Goal: Navigation & Orientation: Find specific page/section

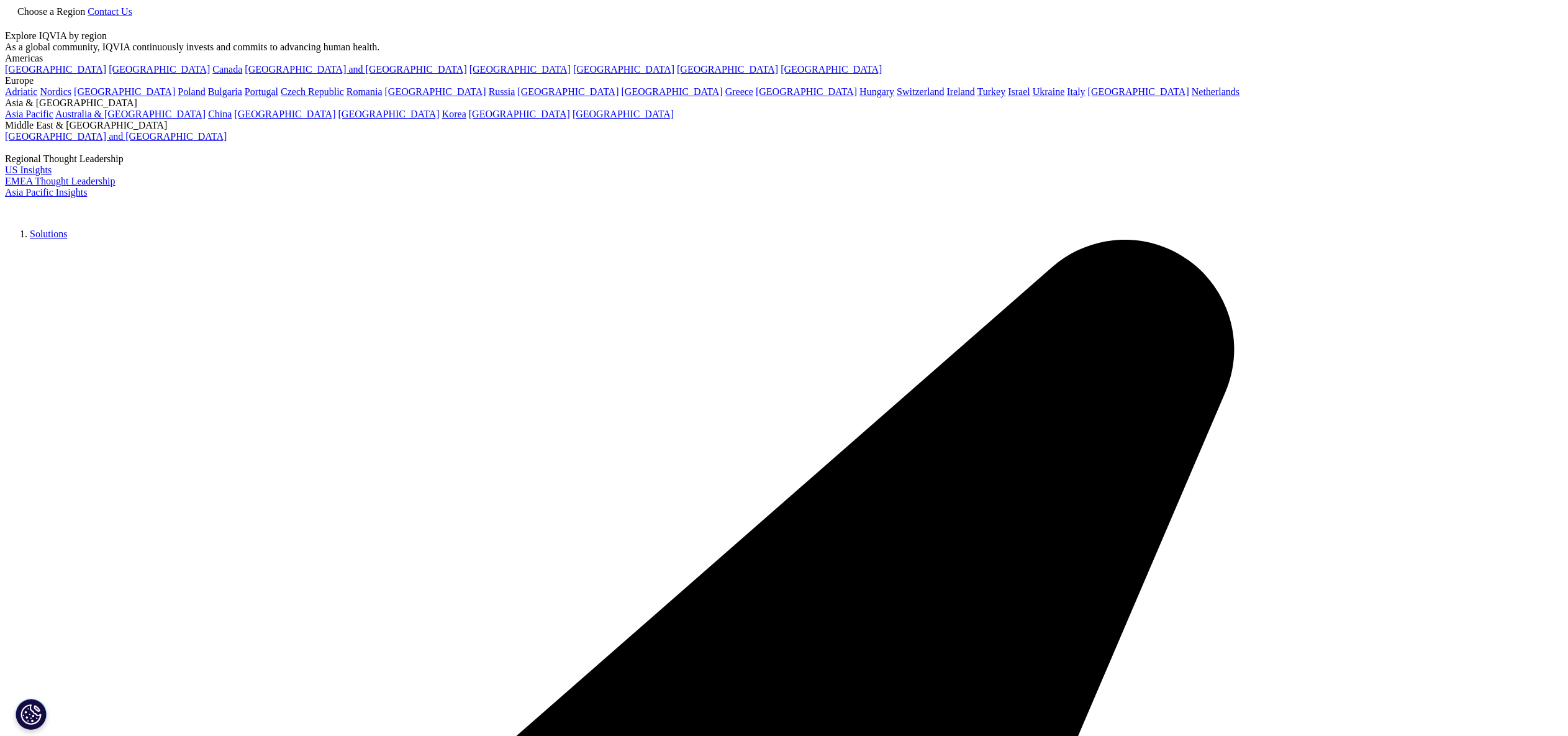
click at [85, 17] on span "Choose a Region" at bounding box center [51, 11] width 68 height 11
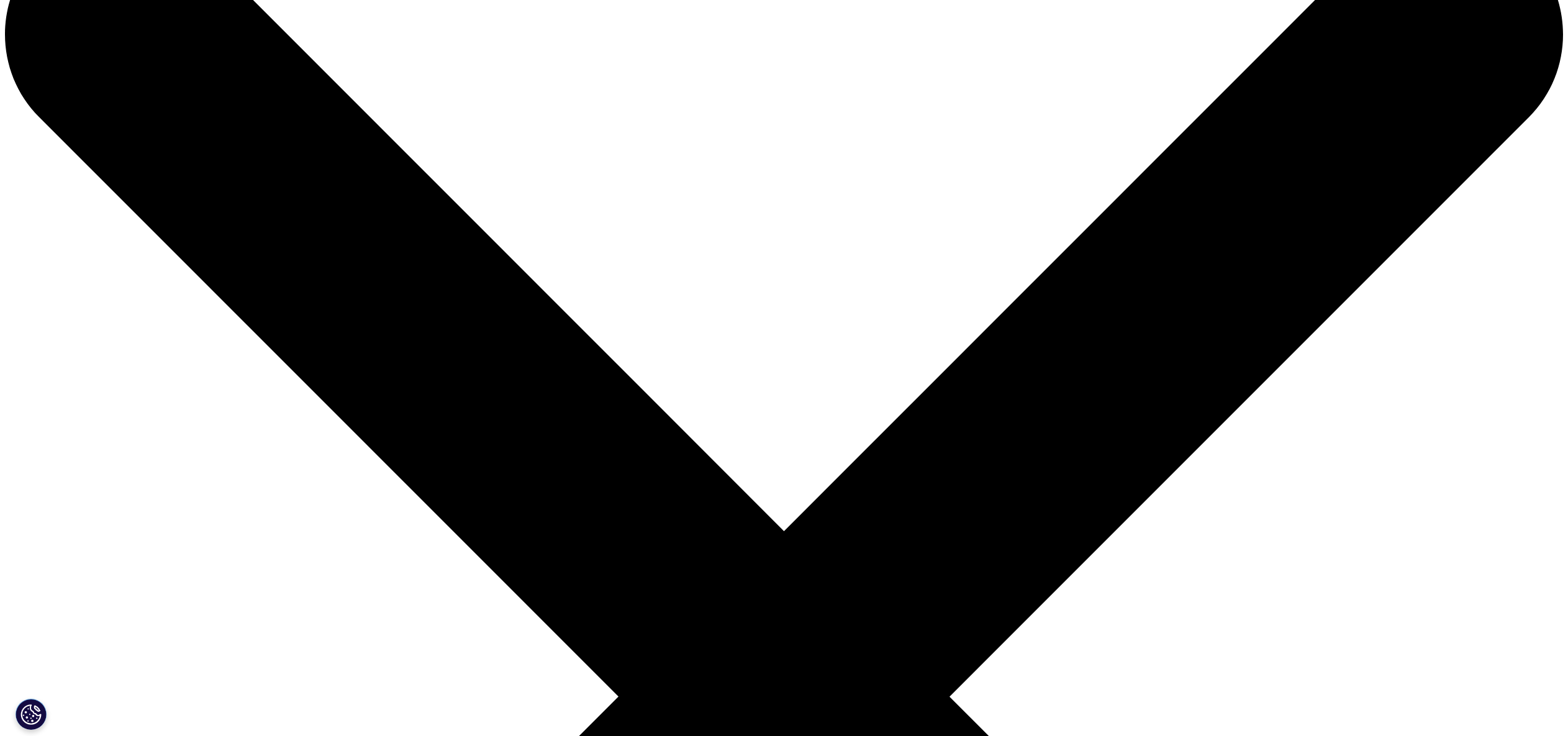
scroll to position [110, 0]
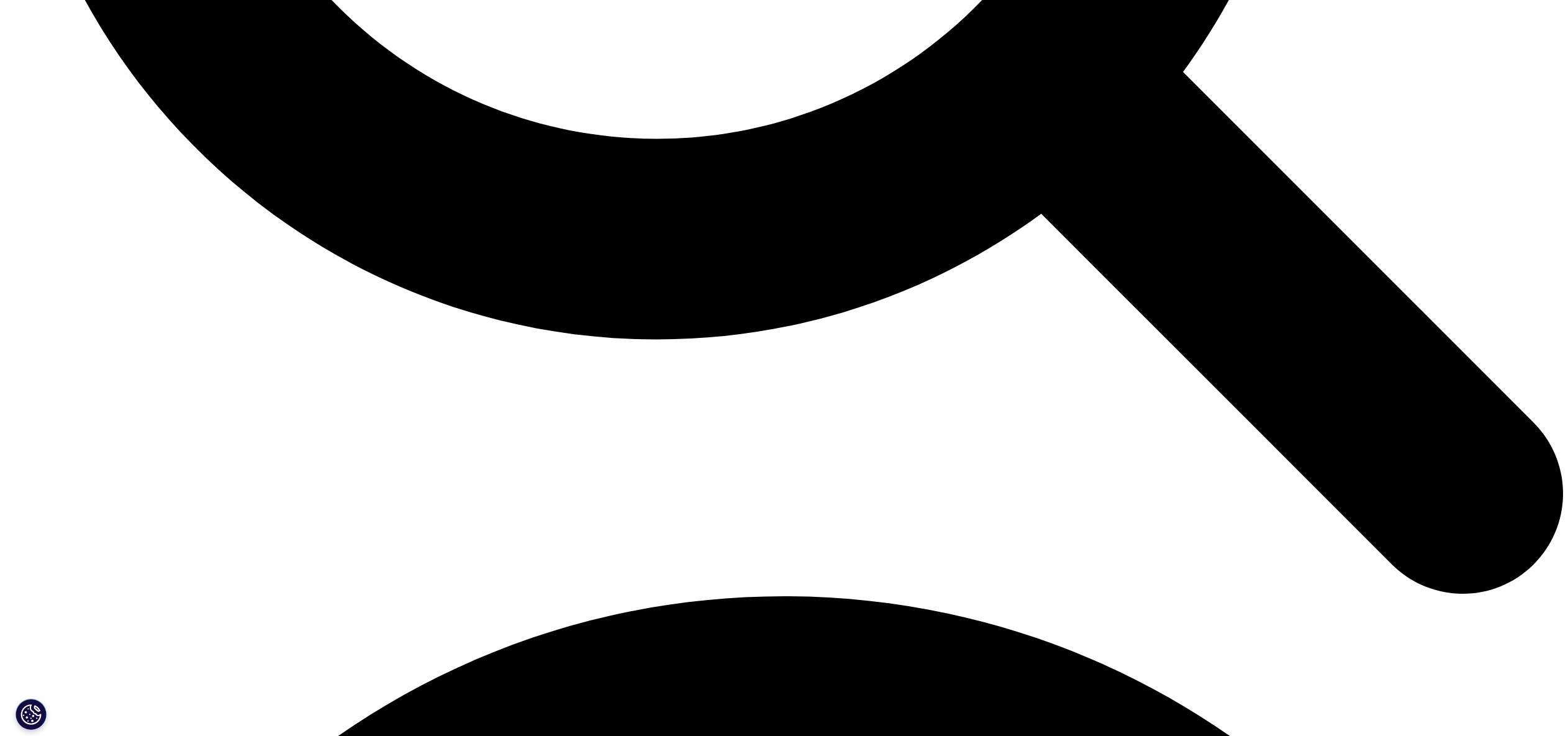
scroll to position [2563, 0]
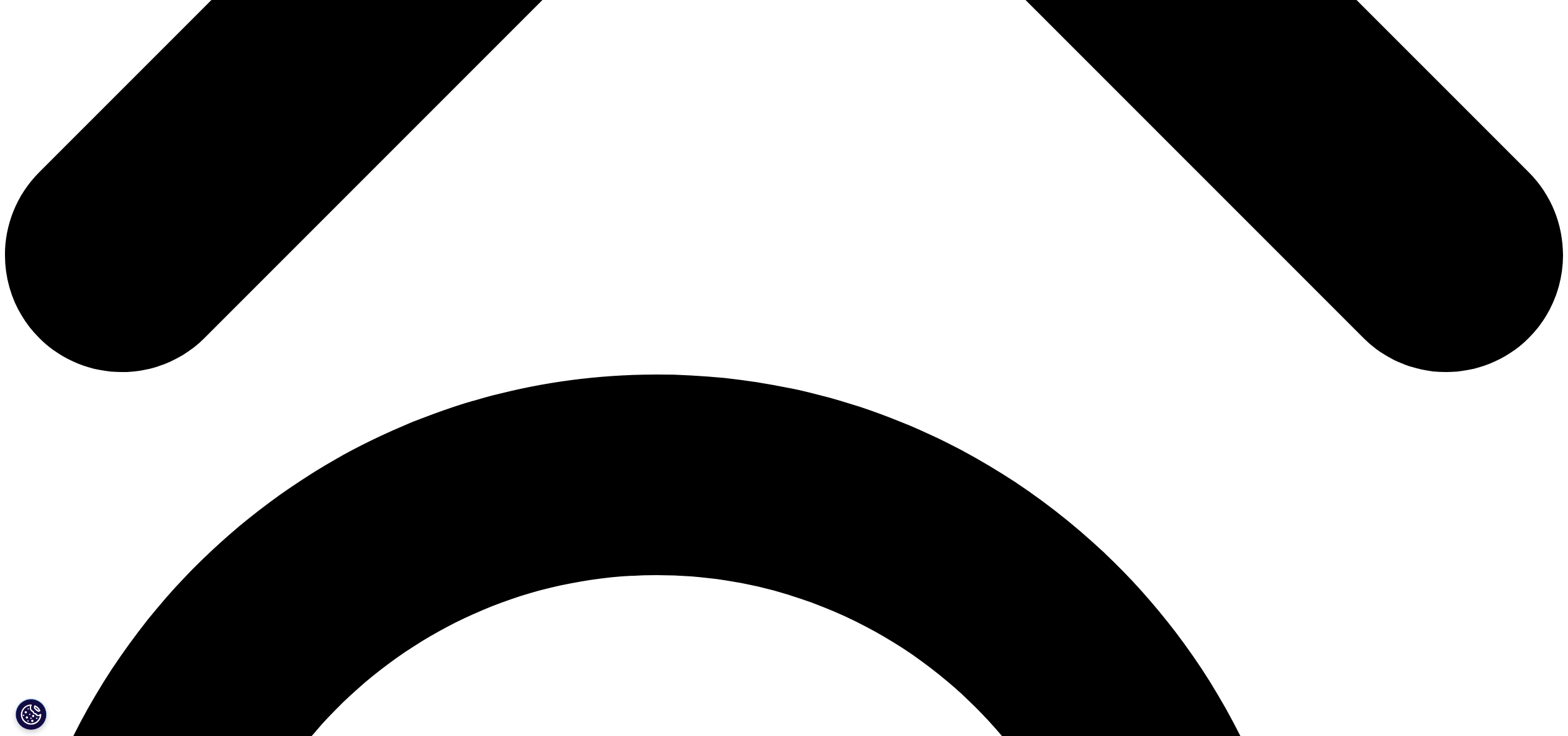
scroll to position [0, 0]
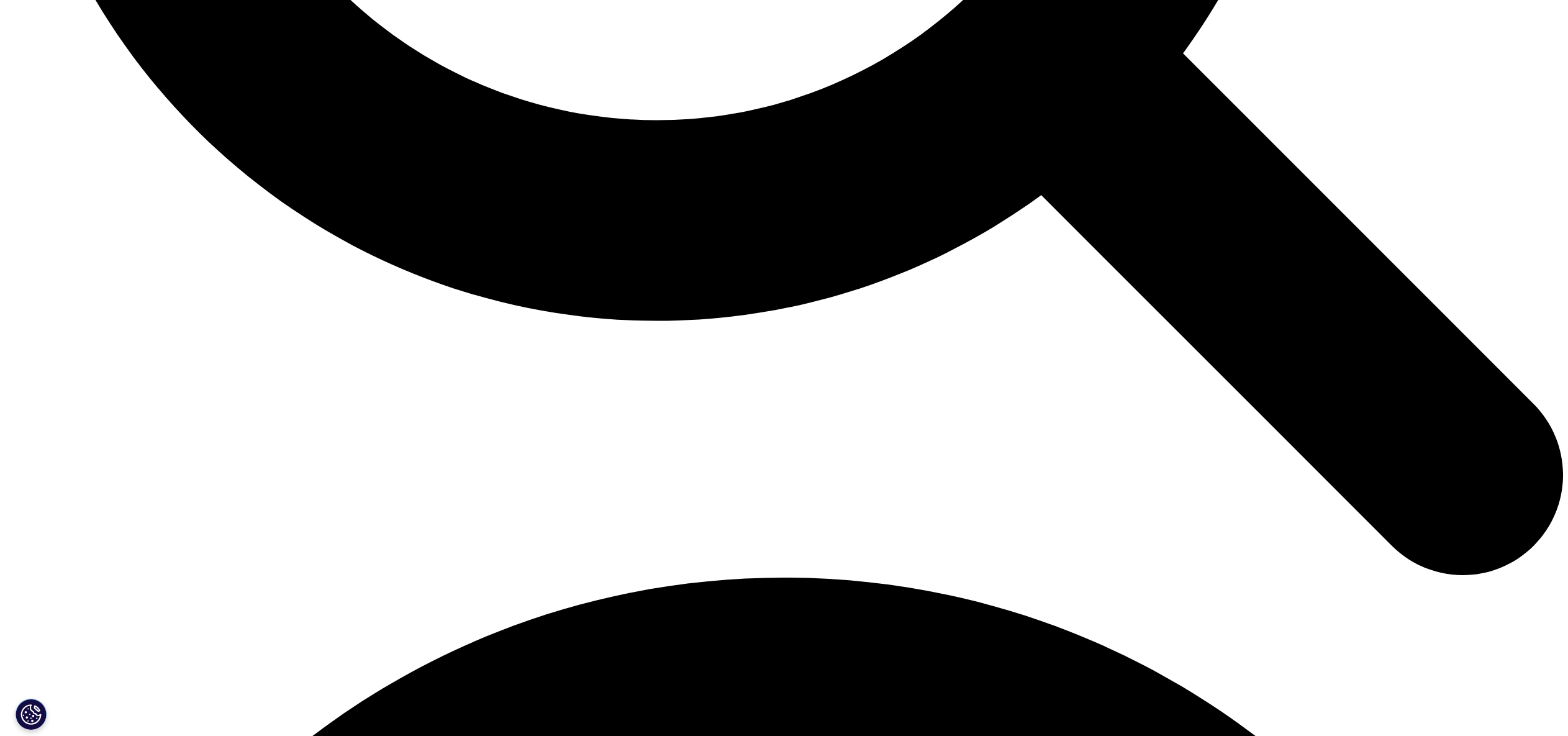
scroll to position [2563, 0]
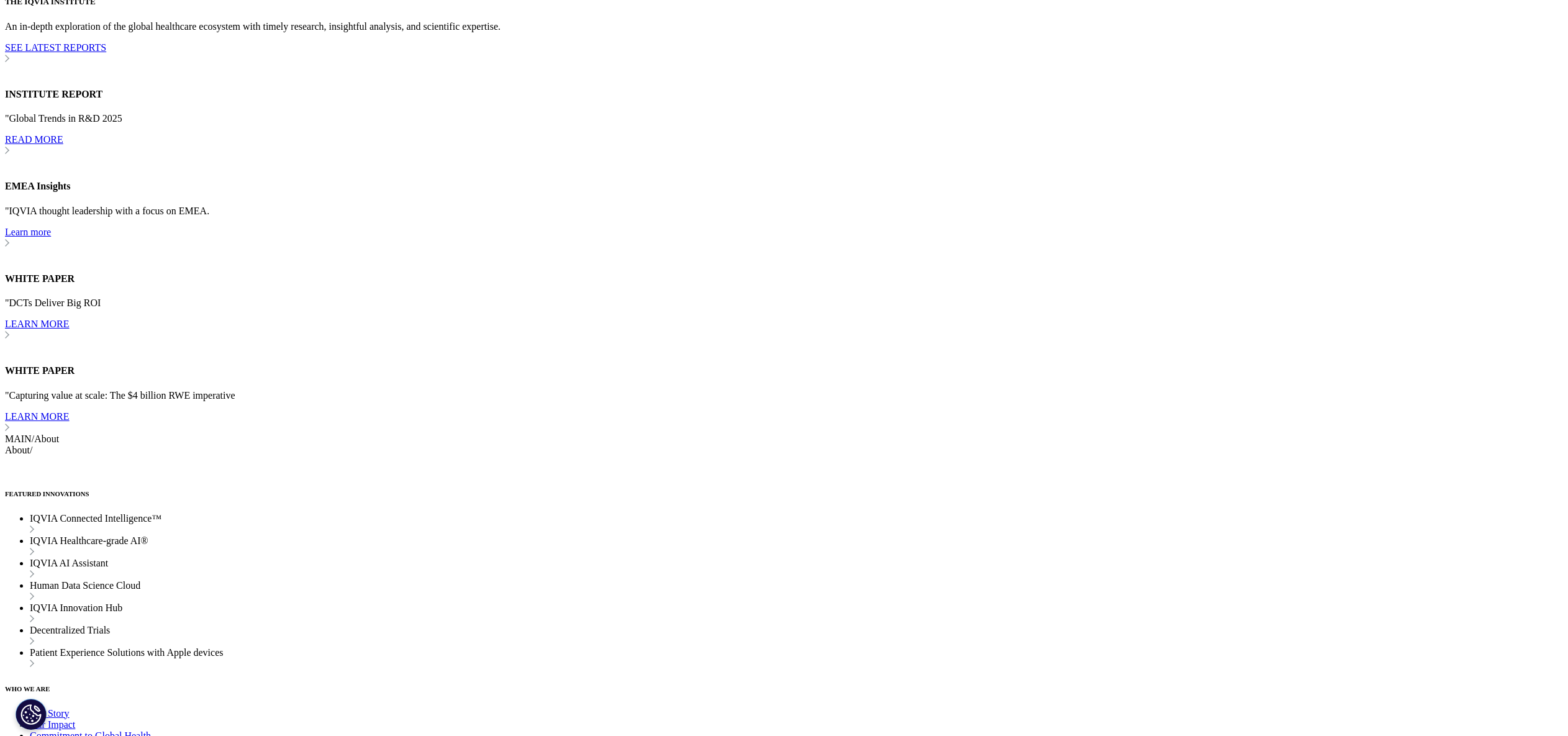
scroll to position [18983, 0]
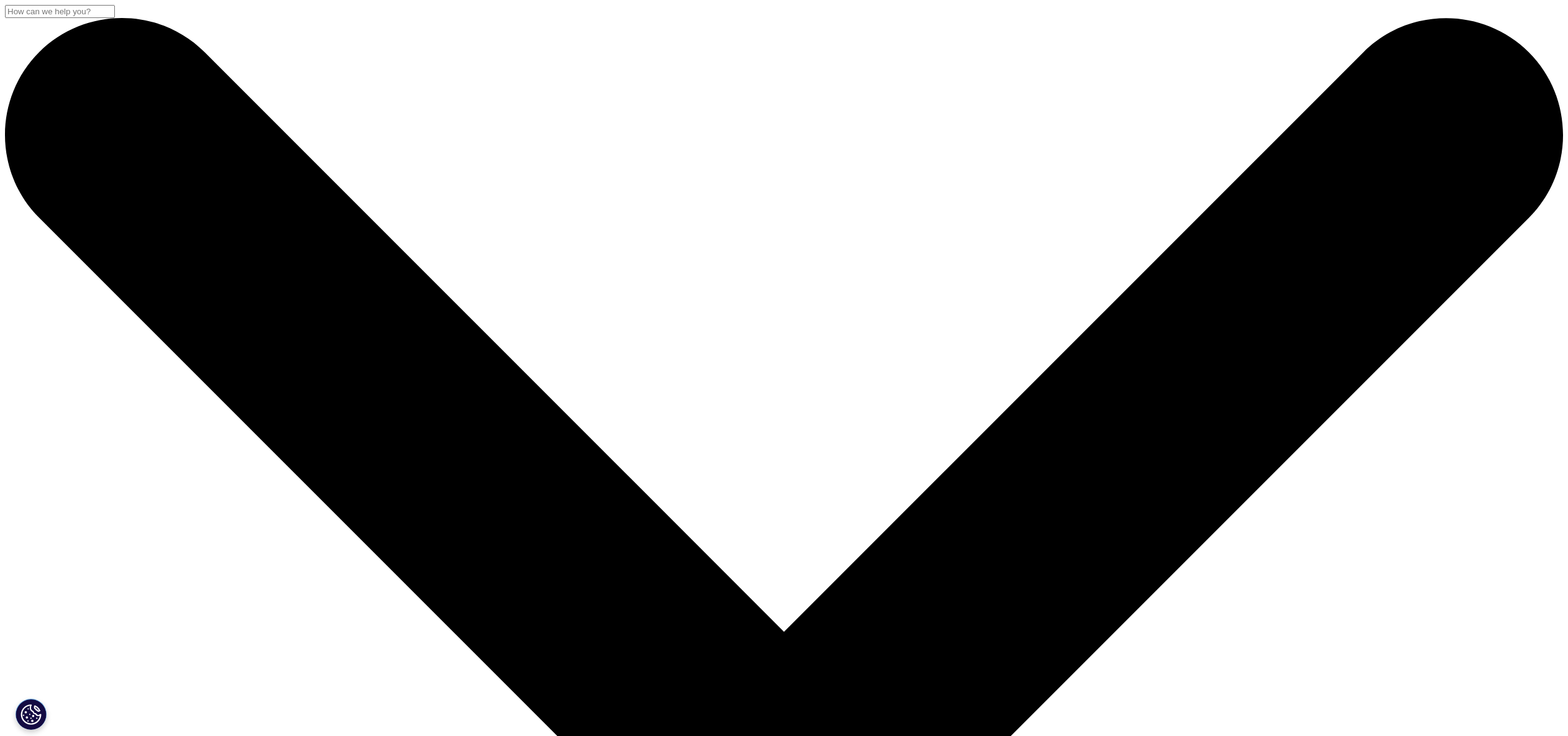
scroll to position [238, 0]
